Goal: Task Accomplishment & Management: Manage account settings

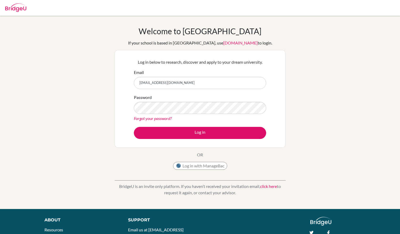
click at [134, 127] on button "Log in" at bounding box center [200, 133] width 132 height 12
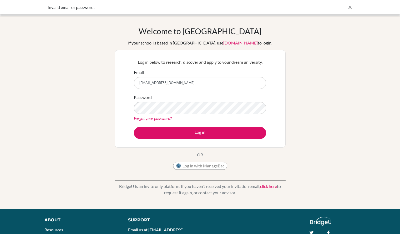
click at [161, 118] on link "Forgot your password?" at bounding box center [153, 118] width 38 height 5
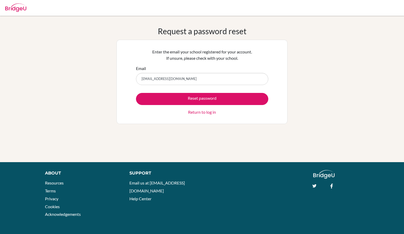
type input "[EMAIL_ADDRESS][DOMAIN_NAME]"
click at [136, 93] on button "Reset password" at bounding box center [202, 99] width 132 height 12
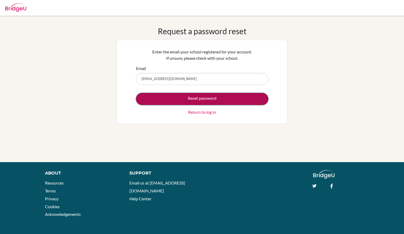
click at [195, 98] on button "Reset password" at bounding box center [202, 99] width 132 height 12
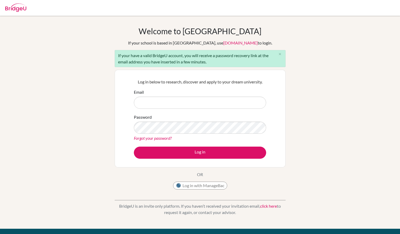
type input "[EMAIL_ADDRESS][DOMAIN_NAME]"
